Goal: Information Seeking & Learning: Learn about a topic

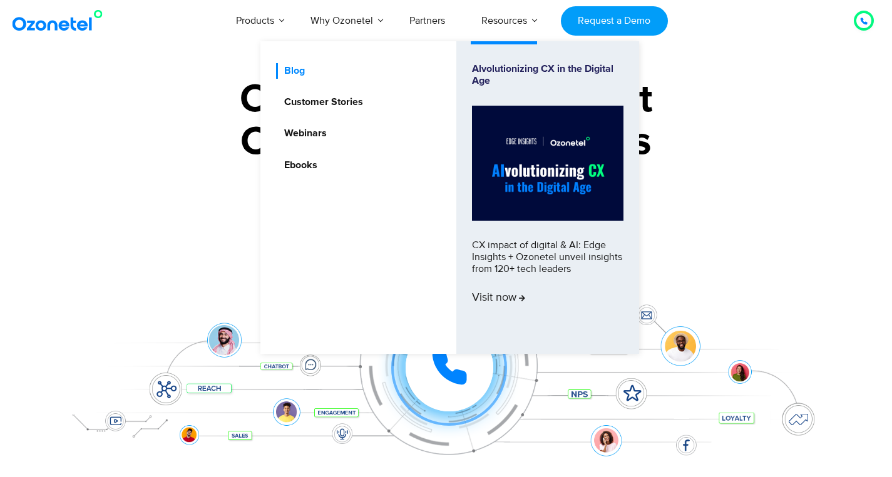
click at [298, 70] on link "Blog" at bounding box center [291, 71] width 31 height 16
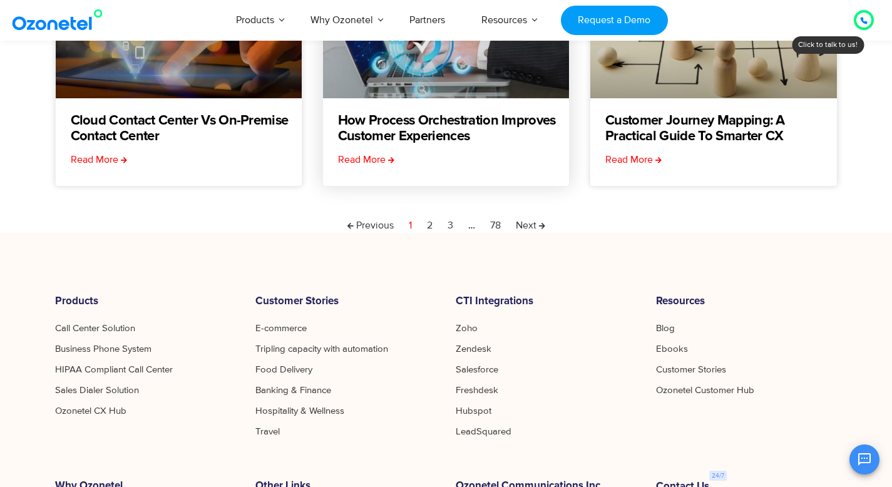
scroll to position [526, 0]
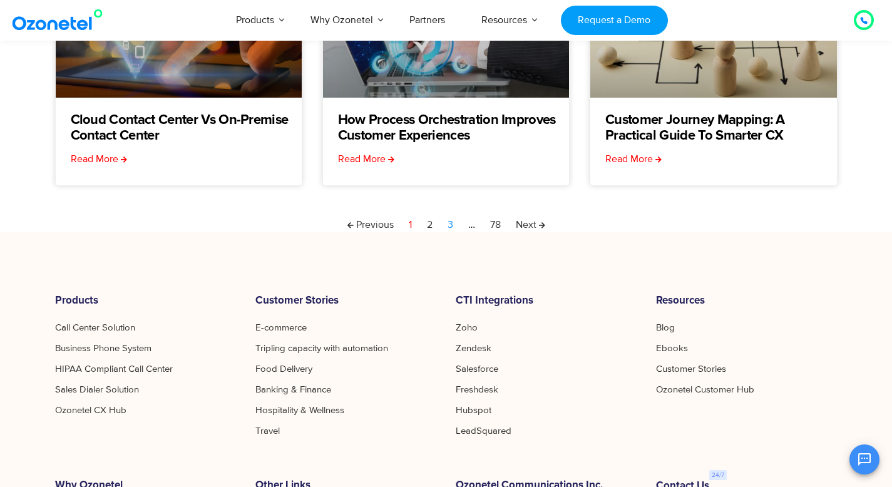
click at [451, 223] on link "Page 3" at bounding box center [450, 224] width 6 height 15
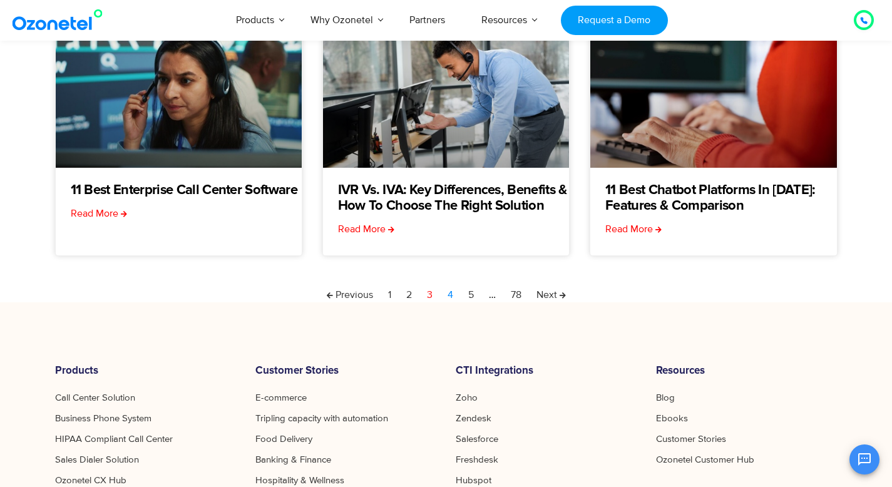
scroll to position [456, 0]
click at [447, 295] on link "Page 4" at bounding box center [450, 294] width 6 height 15
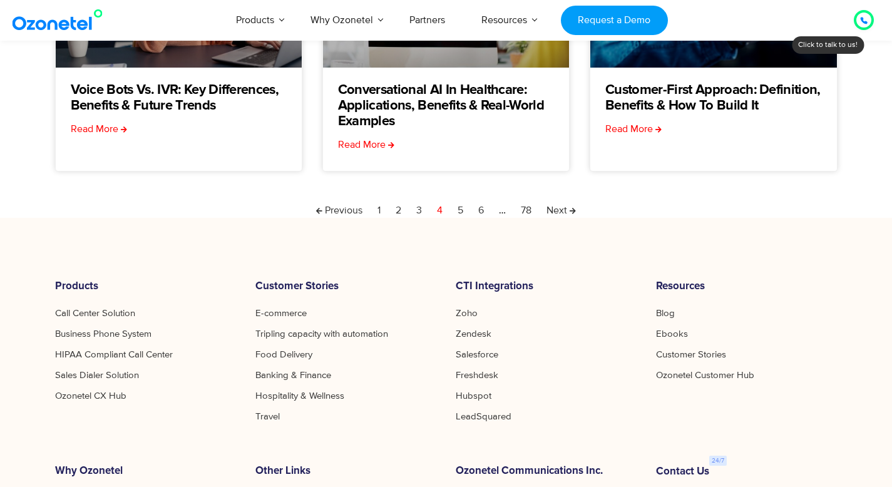
scroll to position [553, 0]
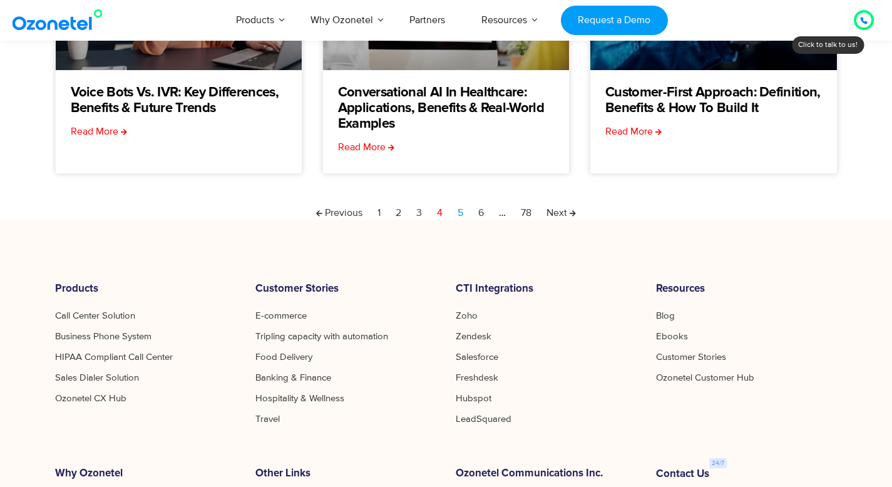
click at [461, 210] on link "Page 5" at bounding box center [460, 212] width 6 height 15
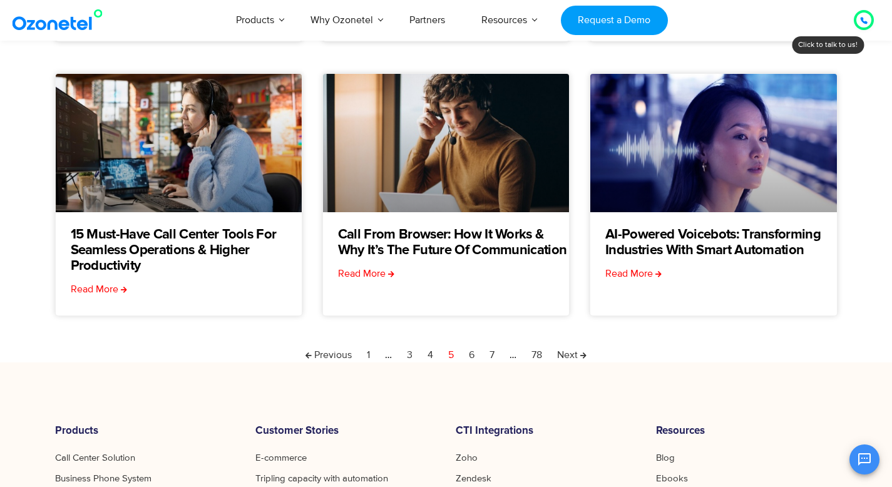
scroll to position [414, 0]
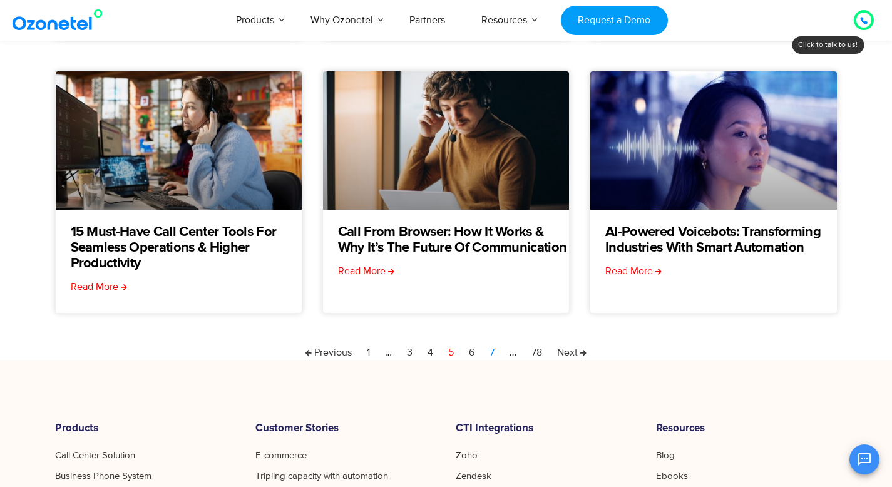
click at [493, 352] on link "Page 7" at bounding box center [491, 352] width 5 height 15
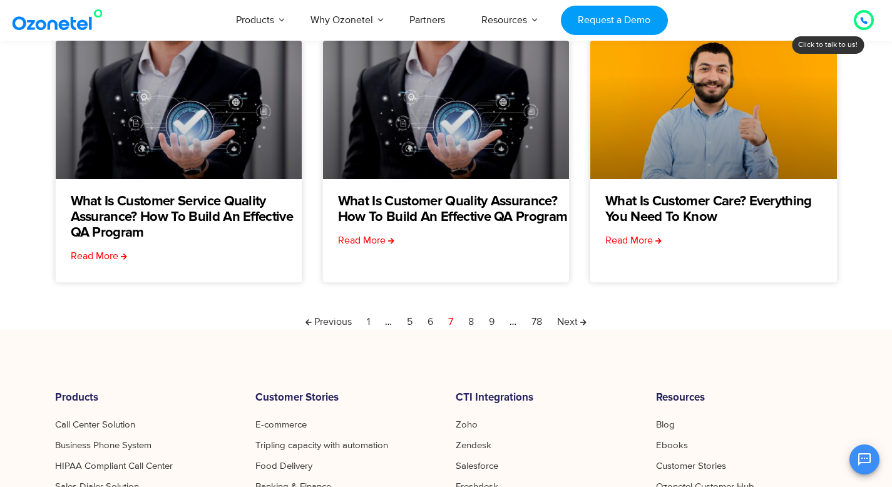
scroll to position [432, 0]
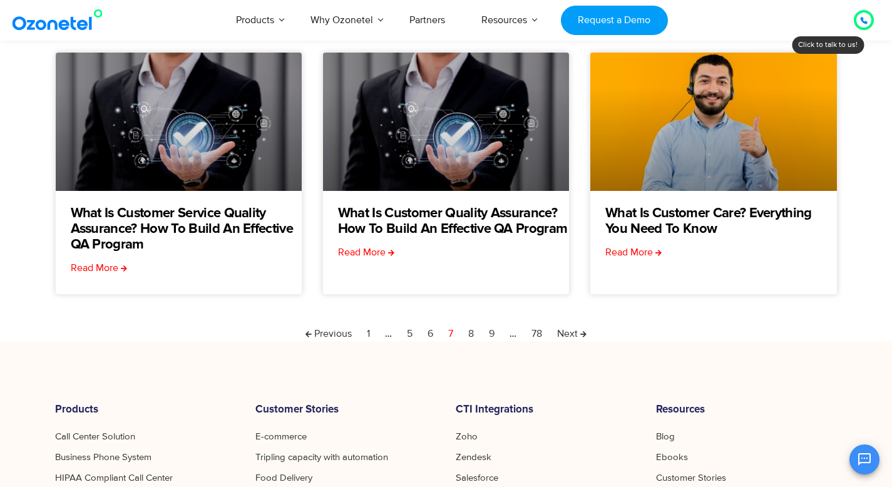
click at [491, 325] on div "Everything You Need to Know About Chatbot Quality Assurance Read More In-App Ca…" at bounding box center [446, 67] width 782 height 547
